Goal: Transaction & Acquisition: Purchase product/service

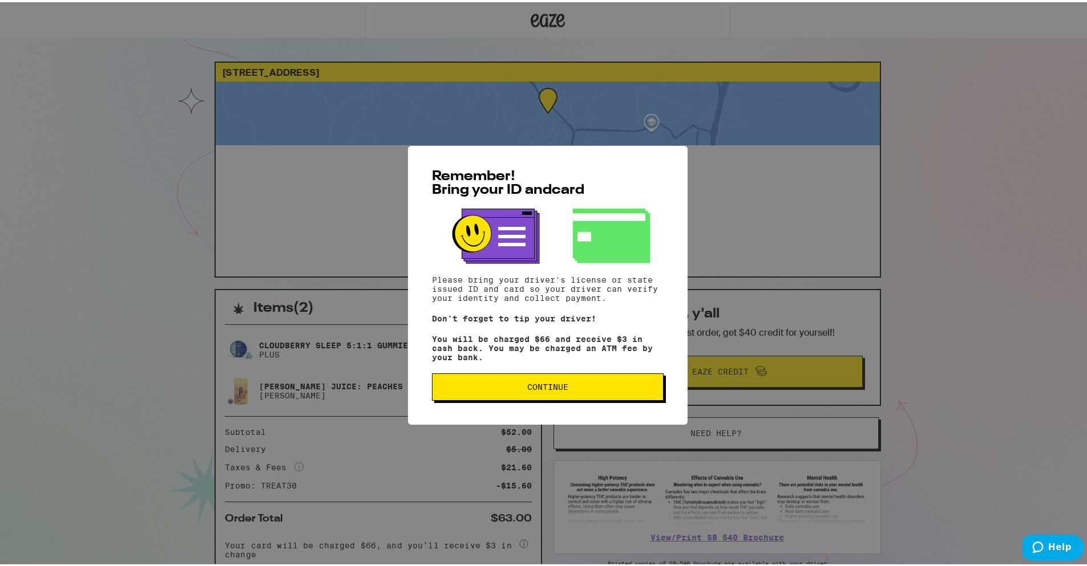
click at [531, 389] on span "Continue" at bounding box center [547, 385] width 41 height 8
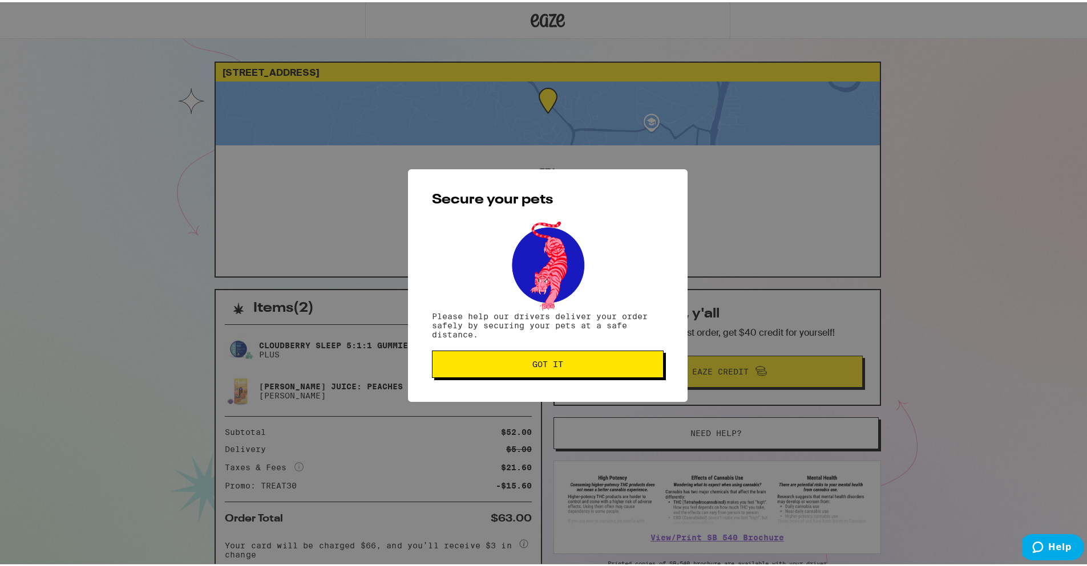
click at [564, 370] on button "Got it" at bounding box center [548, 362] width 232 height 27
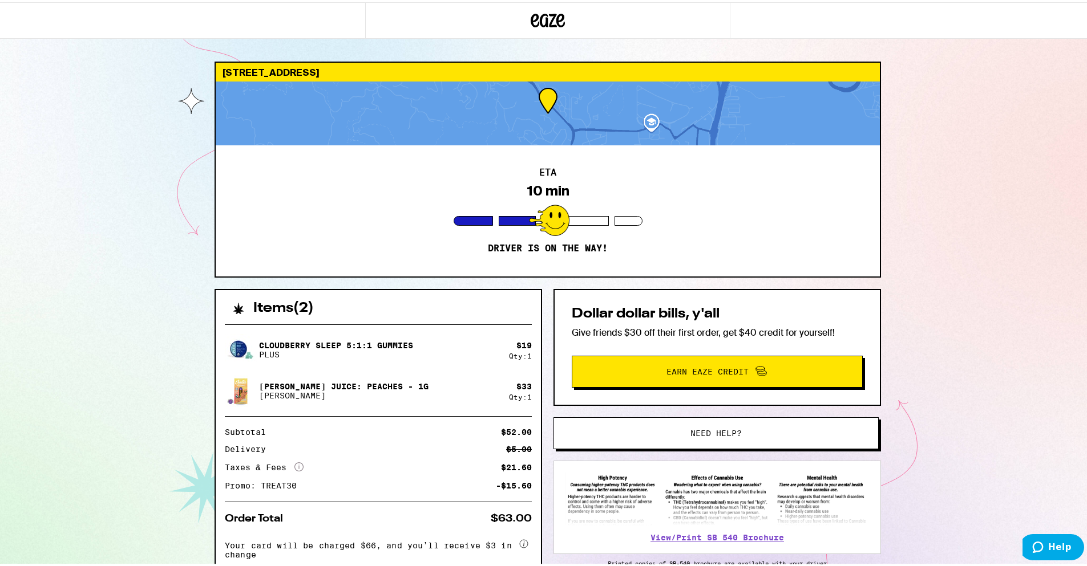
click at [622, 116] on div at bounding box center [548, 111] width 664 height 64
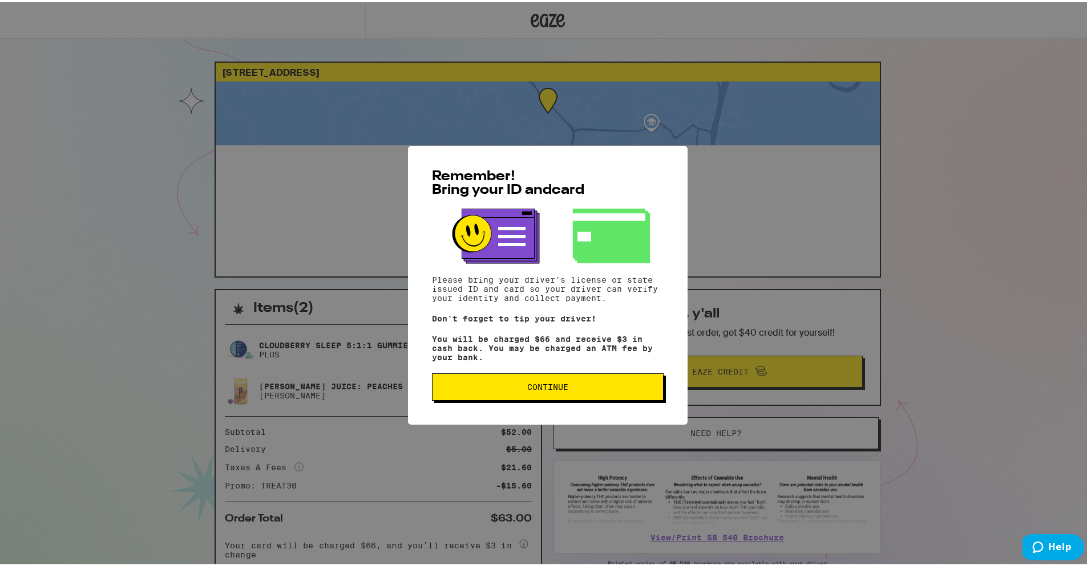
click at [538, 389] on span "Continue" at bounding box center [547, 385] width 41 height 8
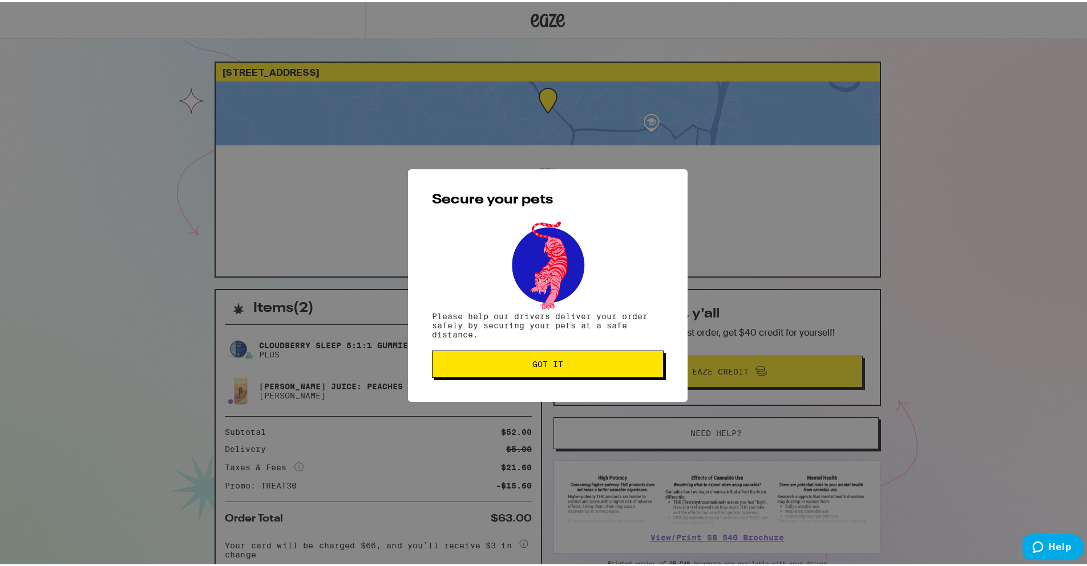
click at [554, 370] on button "Got it" at bounding box center [548, 362] width 232 height 27
